Goal: Obtain resource: Download file/media

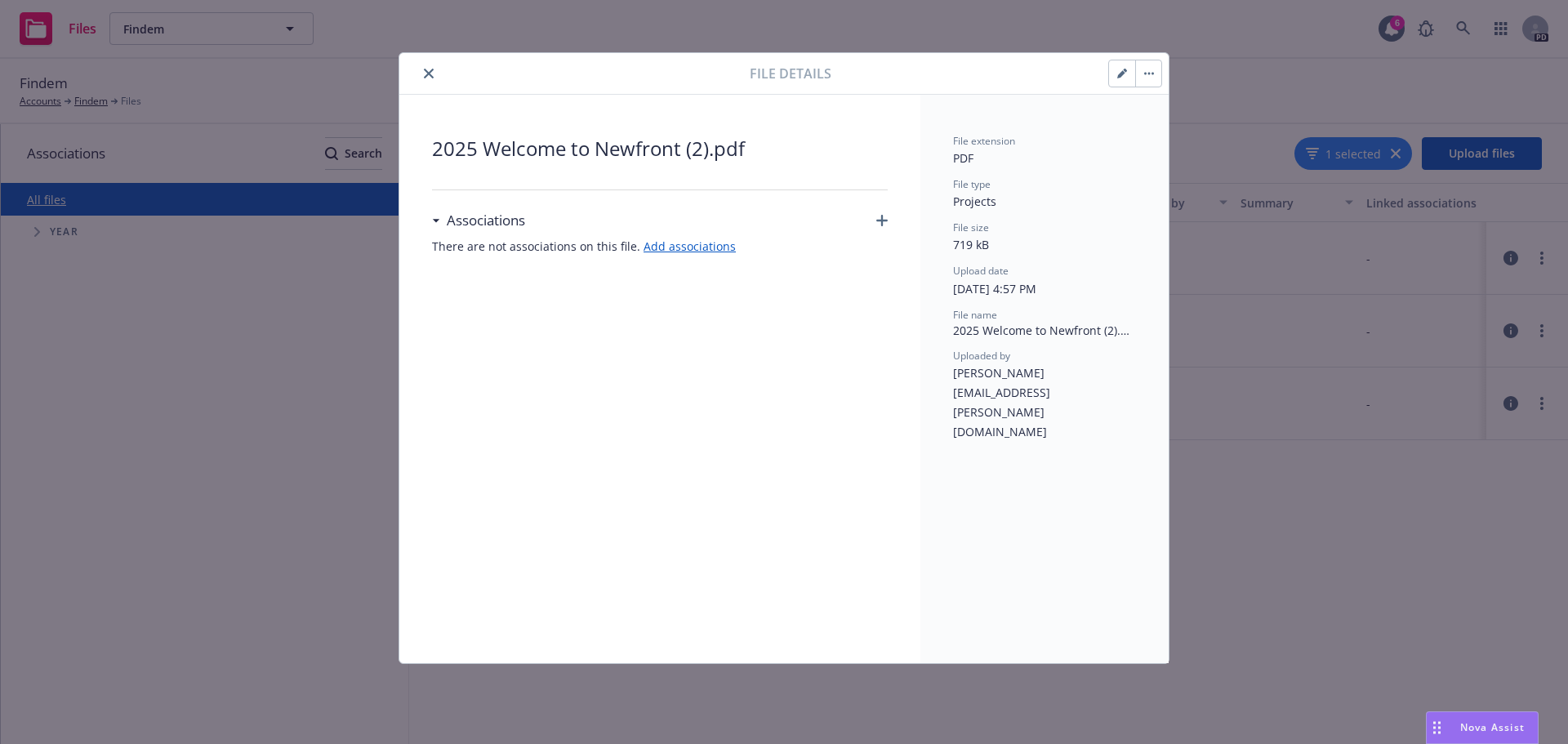
drag, startPoint x: 437, startPoint y: 215, endPoint x: 437, endPoint y: 200, distance: 15.0
click at [437, 217] on div "Associations" at bounding box center [479, 220] width 94 height 22
click at [430, 75] on icon "close" at bounding box center [428, 73] width 10 height 10
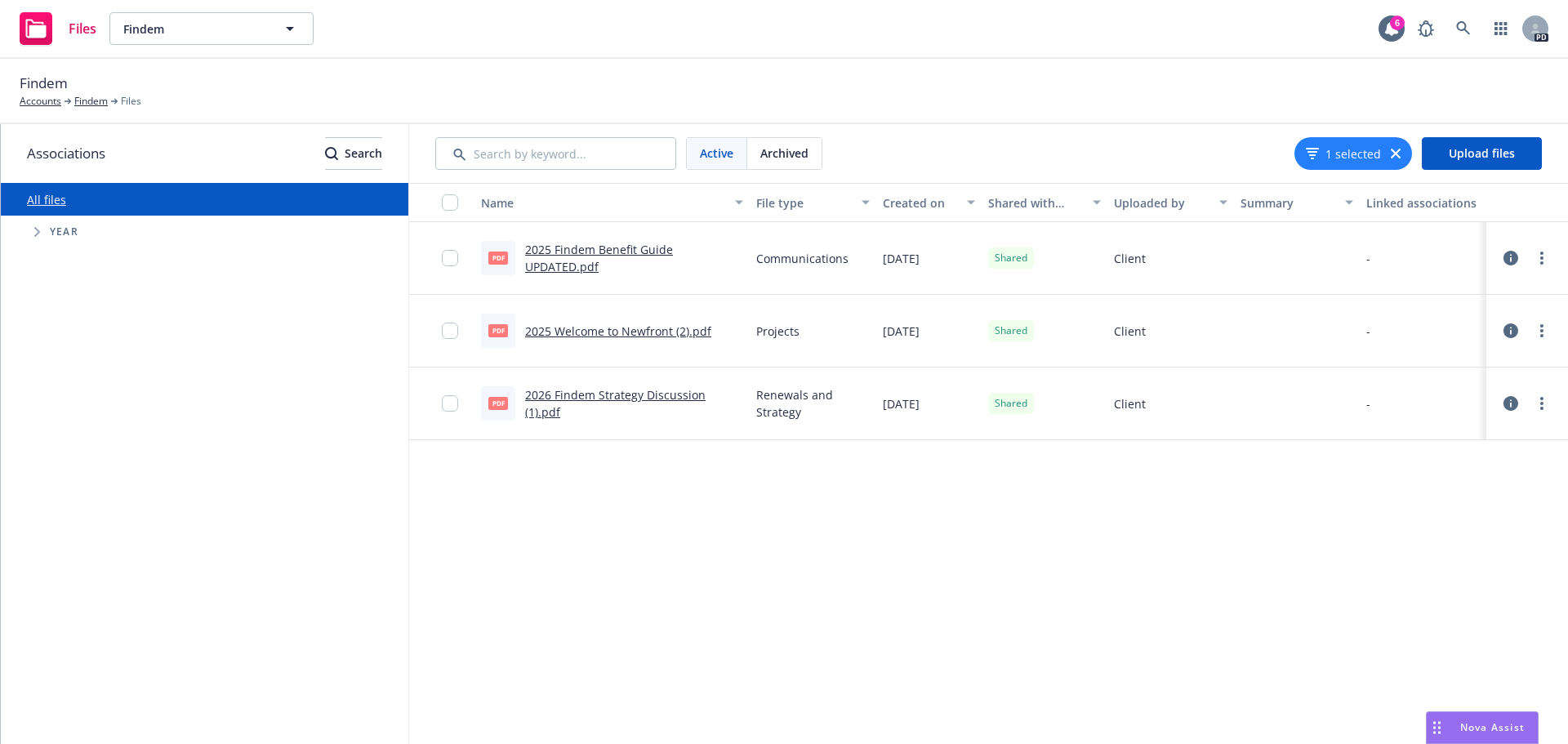
click at [576, 252] on link "2025 Findem Benefit Guide UPDATED.pdf" at bounding box center [599, 258] width 147 height 32
